Goal: Information Seeking & Learning: Learn about a topic

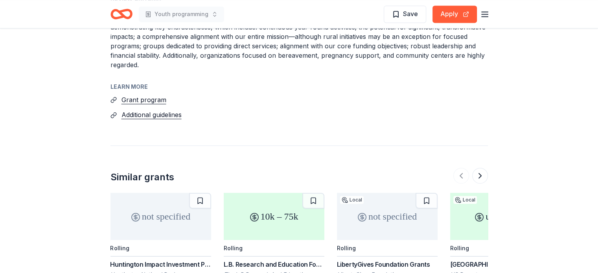
scroll to position [1239, 0]
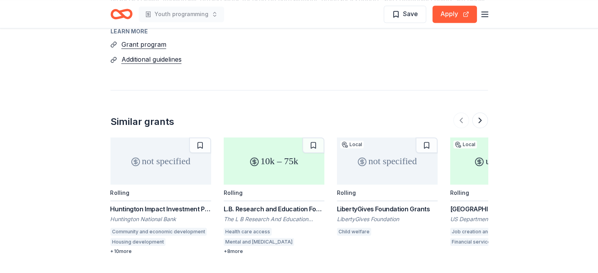
click at [368, 204] on div "LibertyGives Foundation Grants" at bounding box center [387, 208] width 101 height 9
click at [480, 112] on button at bounding box center [480, 120] width 16 height 16
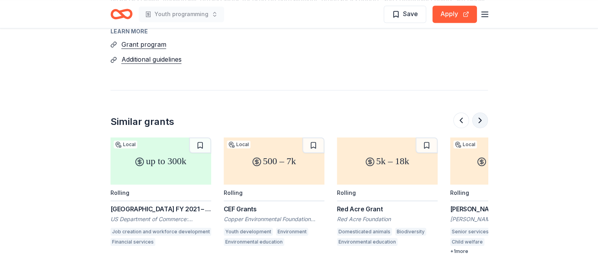
click at [483, 112] on button at bounding box center [480, 120] width 16 height 16
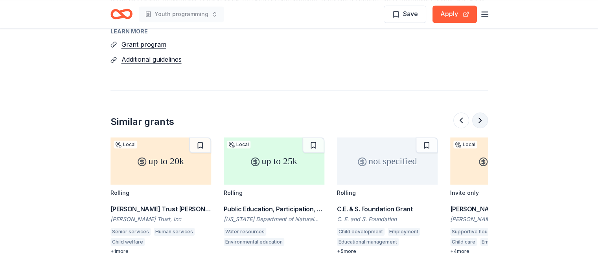
click at [481, 112] on button at bounding box center [480, 120] width 16 height 16
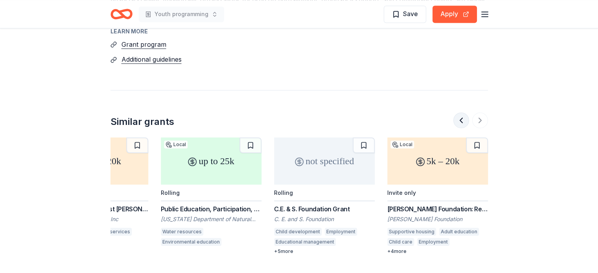
click at [462, 112] on button at bounding box center [461, 120] width 16 height 16
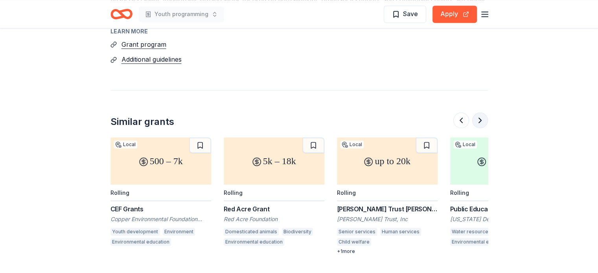
click at [481, 112] on button at bounding box center [480, 120] width 16 height 16
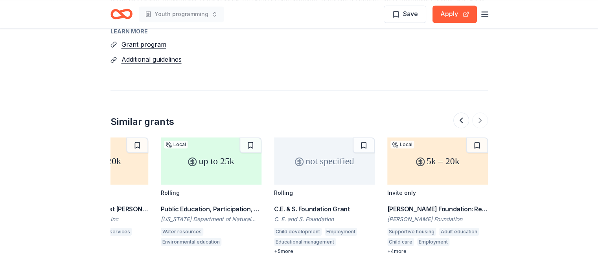
click at [438, 204] on div "Kenneth King Foundation: Removing Barriers to Employment Grant" at bounding box center [437, 208] width 101 height 9
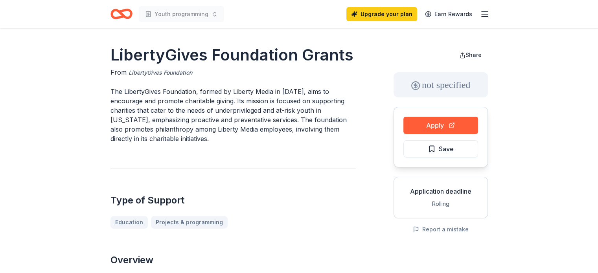
click at [174, 73] on link "LibertyGives Foundation" at bounding box center [161, 72] width 64 height 9
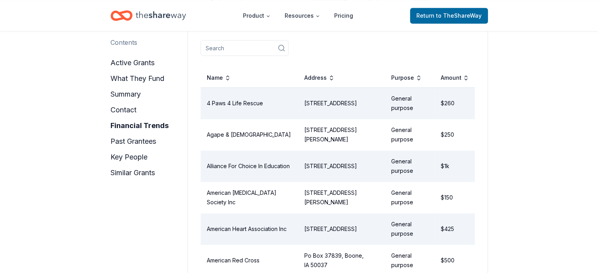
scroll to position [552, 0]
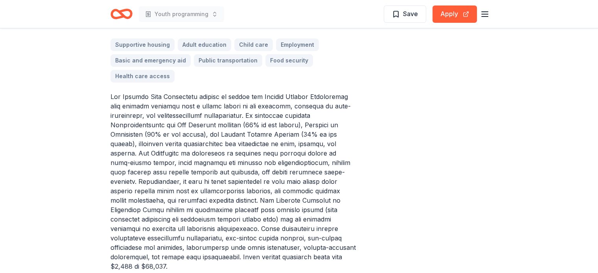
scroll to position [294, 0]
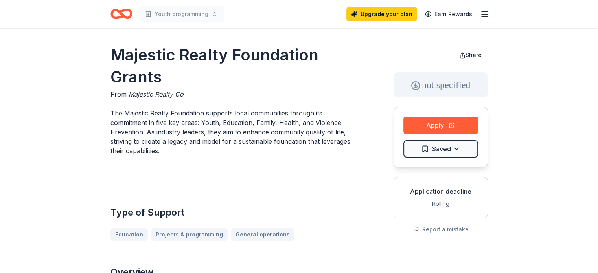
click at [127, 112] on p "The Majestic Realty Foundation supports local communities through its commitmen…" at bounding box center [232, 132] width 245 height 47
drag, startPoint x: 124, startPoint y: 112, endPoint x: 142, endPoint y: 110, distance: 17.8
click at [142, 110] on p "The Majestic Realty Foundation supports local communities through its commitmen…" at bounding box center [232, 132] width 245 height 47
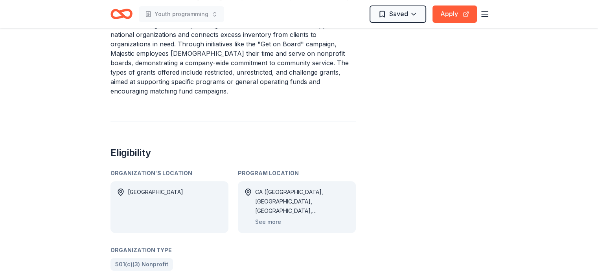
scroll to position [332, 0]
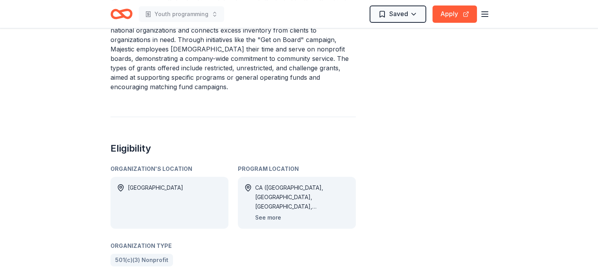
click at [263, 213] on button "See more" at bounding box center [268, 217] width 26 height 9
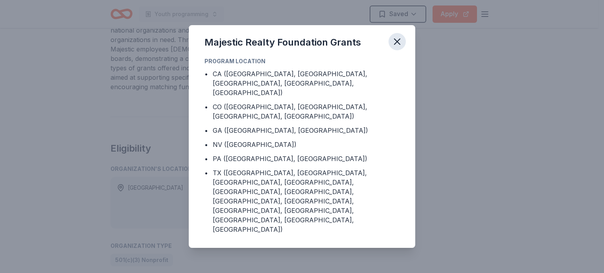
click at [397, 47] on icon "button" at bounding box center [397, 41] width 11 height 11
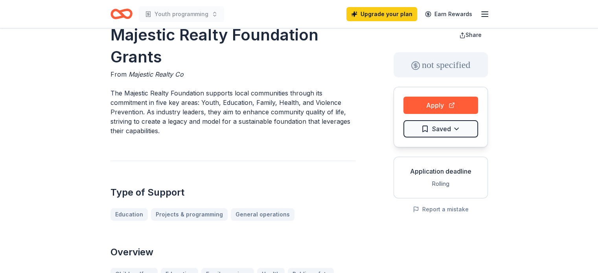
scroll to position [0, 0]
